Goal: Communication & Community: Answer question/provide support

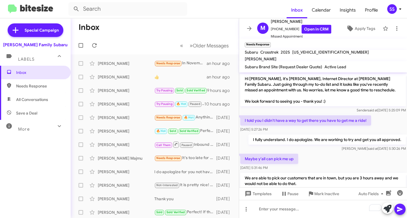
click at [30, 114] on span "Save a Deal" at bounding box center [26, 113] width 21 height 6
type input "in:not-interested"
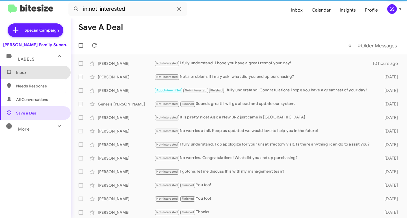
click at [42, 70] on span "Inbox" at bounding box center [40, 73] width 48 height 6
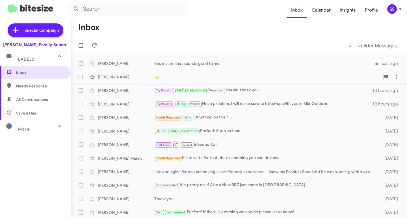
click at [184, 74] on div "[PERSON_NAME] 👍 an hour ago" at bounding box center [238, 76] width 327 height 11
